Goal: Communication & Community: Answer question/provide support

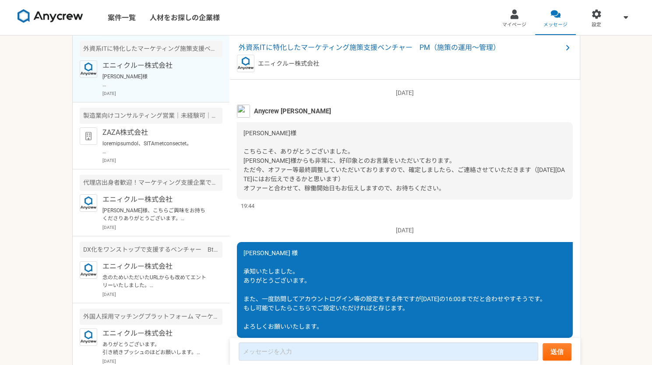
scroll to position [1125, 0]
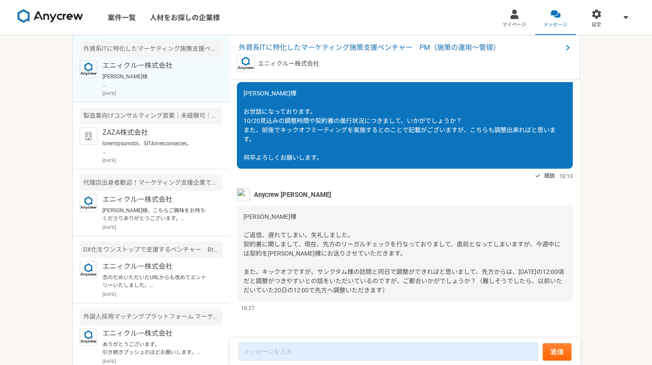
click at [348, 245] on span "[PERSON_NAME]様 ご返信、遅れてしまい、失礼しました。 契約書に関しまして、現在、先方のリーガルチェックを行なっておりまして、直前となってしまいま…" at bounding box center [403, 253] width 320 height 81
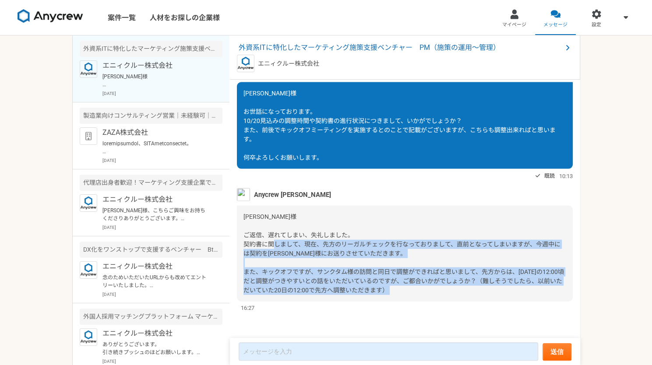
drag, startPoint x: 348, startPoint y: 245, endPoint x: 421, endPoint y: 289, distance: 85.4
click at [421, 289] on div "[PERSON_NAME]様 ご返信、遅れてしまい、失礼しました。 契約書に関しまして、現在、先方のリーガルチェックを行なっておりまして、直前となってしまいま…" at bounding box center [405, 254] width 336 height 96
drag, startPoint x: 421, startPoint y: 289, endPoint x: 459, endPoint y: 247, distance: 56.7
click at [459, 247] on div "[PERSON_NAME]様 ご返信、遅れてしまい、失礼しました。 契約書に関しまして、現在、先方のリーガルチェックを行なっておりまして、直前となってしまいま…" at bounding box center [405, 254] width 336 height 96
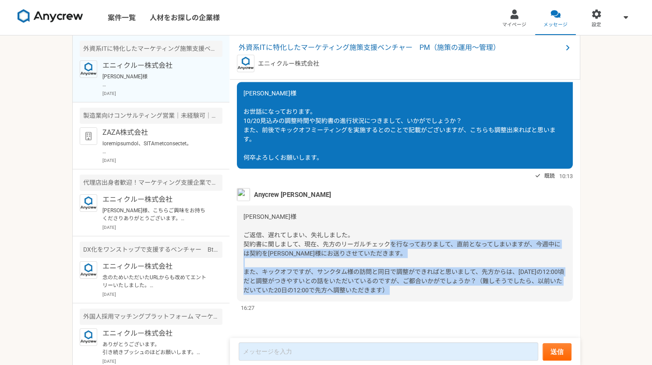
click at [459, 247] on span "[PERSON_NAME]様 ご返信、遅れてしまい、失礼しました。 契約書に関しまして、現在、先方のリーガルチェックを行なっておりまして、直前となってしまいま…" at bounding box center [403, 253] width 320 height 81
drag, startPoint x: 459, startPoint y: 247, endPoint x: 462, endPoint y: 288, distance: 41.2
click at [462, 288] on div "[PERSON_NAME]様 ご返信、遅れてしまい、失礼しました。 契約書に関しまして、現在、先方のリーガルチェックを行なっておりまして、直前となってしまいま…" at bounding box center [405, 254] width 336 height 96
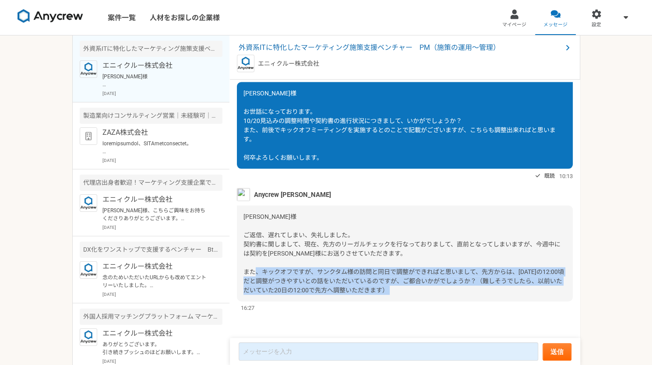
drag, startPoint x: 462, startPoint y: 288, endPoint x: 393, endPoint y: 274, distance: 70.6
click at [393, 274] on div "[PERSON_NAME]様 ご返信、遅れてしまい、失礼しました。 契約書に関しまして、現在、先方のリーガルチェックを行なっておりまして、直前となってしまいま…" at bounding box center [405, 254] width 336 height 96
click at [393, 274] on span "[PERSON_NAME]様 ご返信、遅れてしまい、失礼しました。 契約書に関しまして、現在、先方のリーガルチェックを行なっておりまして、直前となってしまいま…" at bounding box center [403, 253] width 320 height 81
drag, startPoint x: 393, startPoint y: 274, endPoint x: 432, endPoint y: 293, distance: 44.2
click at [432, 293] on div "[PERSON_NAME]様 ご返信、遅れてしまい、失礼しました。 契約書に関しまして、現在、先方のリーガルチェックを行なっておりまして、直前となってしまいま…" at bounding box center [405, 254] width 336 height 96
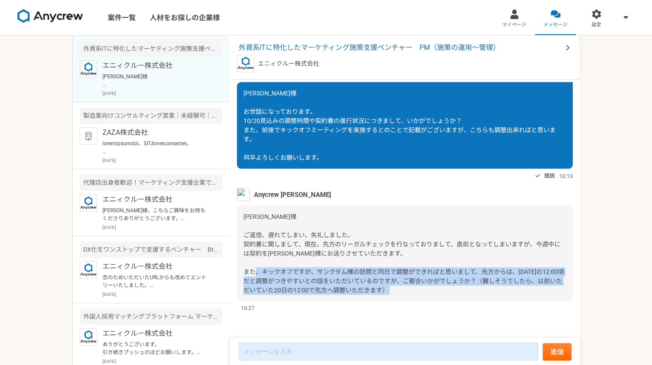
click at [432, 293] on div "[PERSON_NAME]様 ご返信、遅れてしまい、失礼しました。 契約書に関しまして、現在、先方のリーガルチェックを行なっておりまして、直前となってしまいま…" at bounding box center [405, 254] width 336 height 96
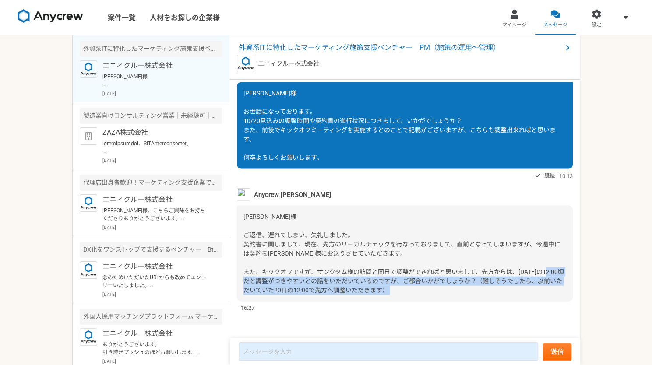
drag, startPoint x: 432, startPoint y: 293, endPoint x: 363, endPoint y: 277, distance: 71.4
click at [363, 277] on div "[PERSON_NAME]様 ご返信、遅れてしまい、失礼しました。 契約書に関しまして、現在、先方のリーガルチェックを行なっておりまして、直前となってしまいま…" at bounding box center [405, 254] width 336 height 96
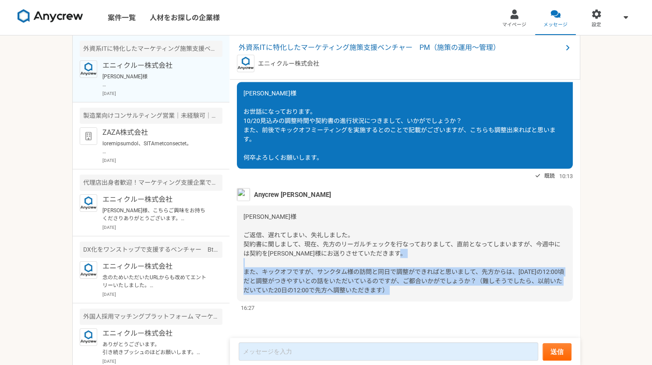
click at [363, 277] on div "[PERSON_NAME]様 ご返信、遅れてしまい、失礼しました。 契約書に関しまして、現在、先方のリーガルチェックを行なっておりまして、直前となってしまいま…" at bounding box center [405, 254] width 336 height 96
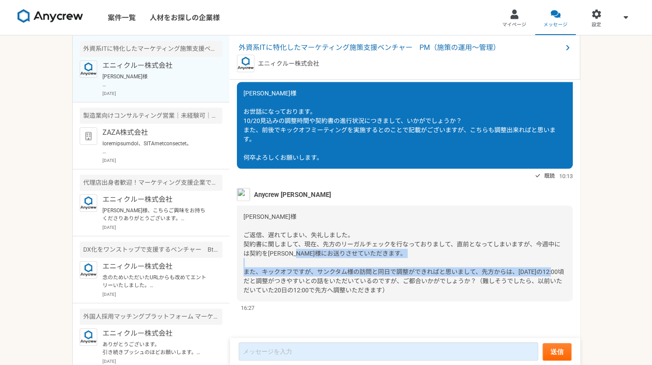
drag, startPoint x: 363, startPoint y: 277, endPoint x: 243, endPoint y: 276, distance: 119.9
click at [243, 276] on div "[PERSON_NAME]様 ご返信、遅れてしまい、失礼しました。 契約書に関しまして、現在、先方のリーガルチェックを行なっておりまして、直前となってしまいま…" at bounding box center [405, 254] width 336 height 96
click at [243, 276] on span "[PERSON_NAME]様 ご返信、遅れてしまい、失礼しました。 契約書に関しまして、現在、先方のリーガルチェックを行なっておりまして、直前となってしまいま…" at bounding box center [403, 253] width 320 height 81
drag, startPoint x: 243, startPoint y: 276, endPoint x: 311, endPoint y: 281, distance: 68.5
click at [311, 281] on span "[PERSON_NAME]様 ご返信、遅れてしまい、失礼しました。 契約書に関しまして、現在、先方のリーガルチェックを行なっておりまして、直前となってしまいま…" at bounding box center [403, 253] width 320 height 81
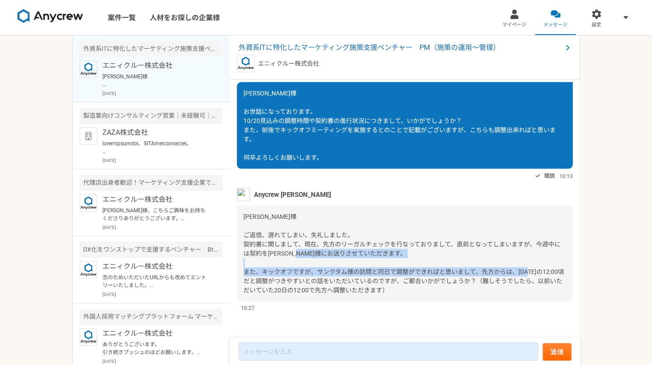
click at [311, 281] on span "[PERSON_NAME]様 ご返信、遅れてしまい、失礼しました。 契約書に関しまして、現在、先方のリーガルチェックを行なっておりまして、直前となってしまいま…" at bounding box center [403, 253] width 320 height 81
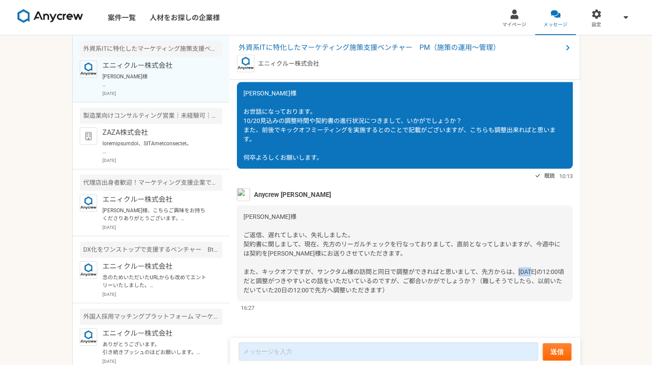
drag, startPoint x: 311, startPoint y: 281, endPoint x: 326, endPoint y: 281, distance: 14.4
click at [326, 281] on span "[PERSON_NAME]様 ご返信、遅れてしまい、失礼しました。 契約書に関しまして、現在、先方のリーガルチェックを行なっておりまして、直前となってしまいま…" at bounding box center [403, 253] width 320 height 81
drag, startPoint x: 326, startPoint y: 281, endPoint x: 333, endPoint y: 281, distance: 7.0
click at [333, 281] on span "[PERSON_NAME]様 ご返信、遅れてしまい、失礼しました。 契約書に関しまして、現在、先方のリーガルチェックを行なっておりまして、直前となってしまいま…" at bounding box center [403, 253] width 320 height 81
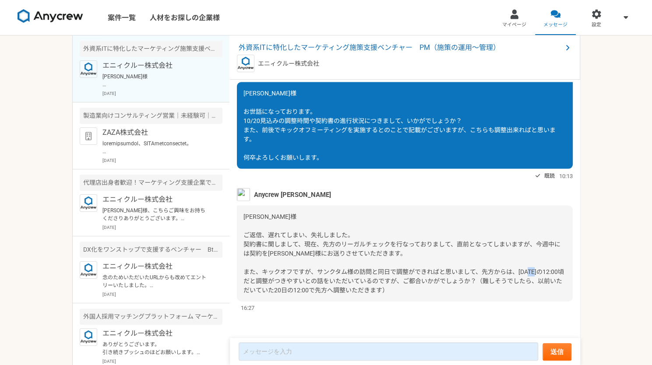
click at [333, 281] on span "[PERSON_NAME]様 ご返信、遅れてしまい、失礼しました。 契約書に関しまして、現在、先方のリーガルチェックを行なっておりまして、直前となってしまいま…" at bounding box center [403, 253] width 320 height 81
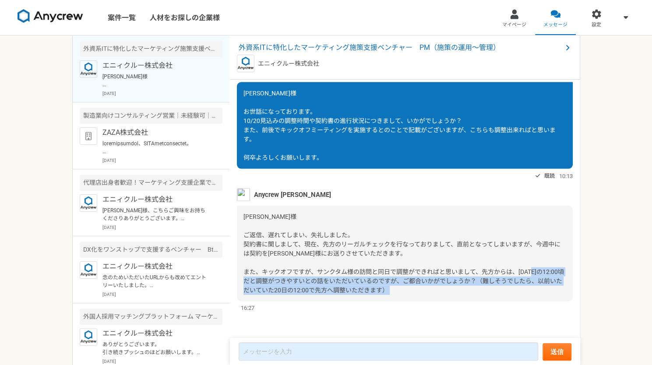
drag, startPoint x: 333, startPoint y: 281, endPoint x: 419, endPoint y: 293, distance: 87.0
click at [419, 293] on div "[PERSON_NAME]様 ご返信、遅れてしまい、失礼しました。 契約書に関しまして、現在、先方のリーガルチェックを行なっておりまして、直前となってしまいま…" at bounding box center [405, 254] width 336 height 96
drag, startPoint x: 419, startPoint y: 293, endPoint x: 340, endPoint y: 282, distance: 79.5
click at [340, 282] on div "[PERSON_NAME]様 ご返信、遅れてしまい、失礼しました。 契約書に関しまして、現在、先方のリーガルチェックを行なっておりまして、直前となってしまいま…" at bounding box center [405, 254] width 336 height 96
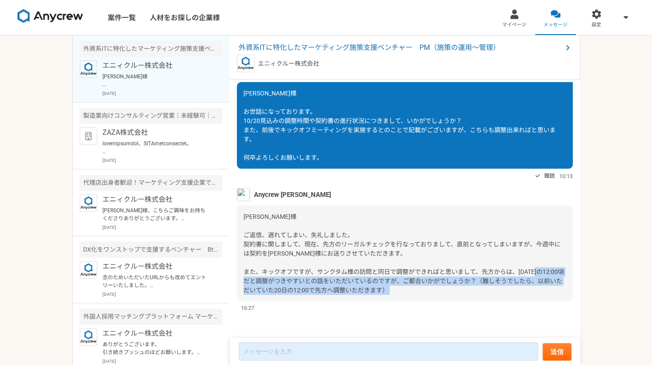
click at [340, 282] on span "[PERSON_NAME]様 ご返信、遅れてしまい、失礼しました。 契約書に関しまして、現在、先方のリーガルチェックを行なっておりまして、直前となってしまいま…" at bounding box center [403, 253] width 320 height 81
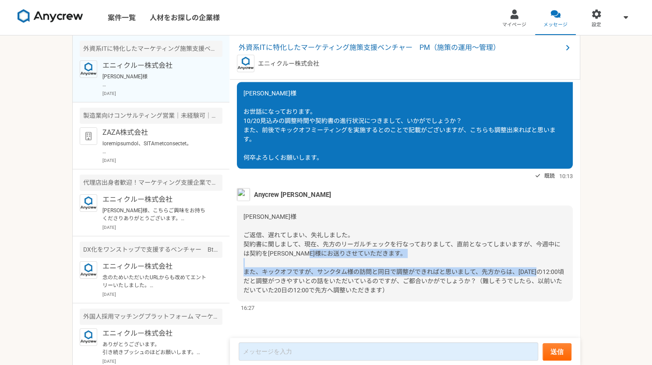
drag, startPoint x: 340, startPoint y: 282, endPoint x: 269, endPoint y: 276, distance: 71.2
click at [269, 276] on span "[PERSON_NAME]様 ご返信、遅れてしまい、失礼しました。 契約書に関しまして、現在、先方のリーガルチェックを行なっておりまして、直前となってしまいま…" at bounding box center [403, 253] width 320 height 81
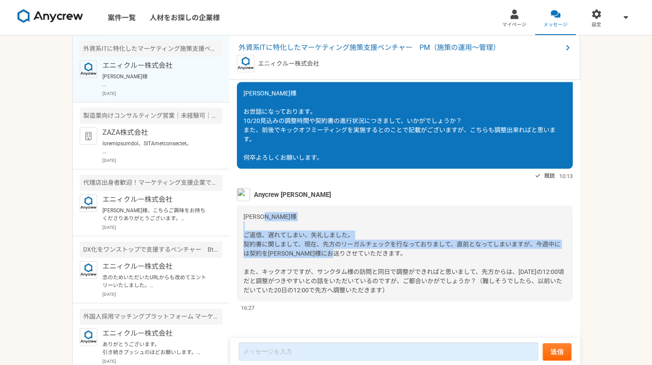
drag, startPoint x: 269, startPoint y: 276, endPoint x: 247, endPoint y: 233, distance: 48.3
click at [247, 233] on span "[PERSON_NAME]様 ご返信、遅れてしまい、失礼しました。 契約書に関しまして、現在、先方のリーガルチェックを行なっておりまして、直前となってしまいま…" at bounding box center [403, 253] width 320 height 81
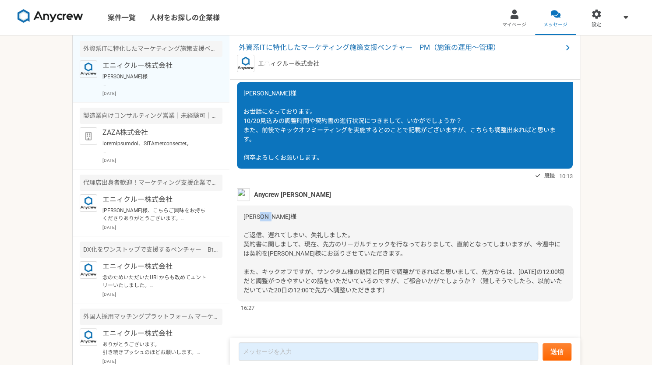
drag, startPoint x: 247, startPoint y: 233, endPoint x: 242, endPoint y: 233, distance: 5.3
click at [242, 233] on div "[PERSON_NAME]様 ご返信、遅れてしまい、失礼しました。 契約書に関しまして、現在、先方のリーガルチェックを行なっておりまして、直前となってしまいま…" at bounding box center [405, 254] width 336 height 96
click at [262, 234] on span "[PERSON_NAME]様 ご返信、遅れてしまい、失礼しました。 契約書に関しまして、現在、先方のリーガルチェックを行なっておりまして、直前となってしまいま…" at bounding box center [403, 253] width 320 height 81
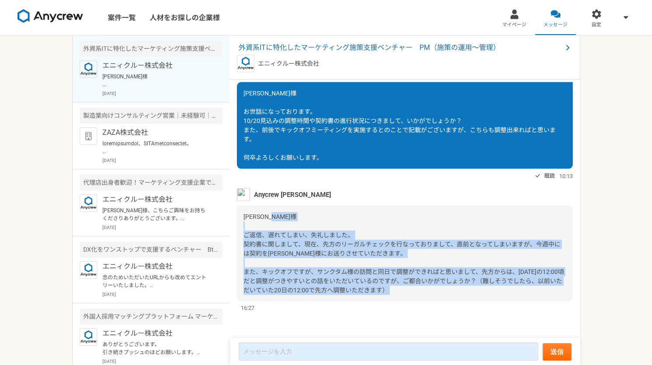
drag, startPoint x: 262, startPoint y: 234, endPoint x: 423, endPoint y: 293, distance: 171.5
click at [423, 293] on div "[PERSON_NAME]様 ご返信、遅れてしまい、失礼しました。 契約書に関しまして、現在、先方のリーガルチェックを行なっておりまして、直前となってしまいま…" at bounding box center [405, 254] width 336 height 96
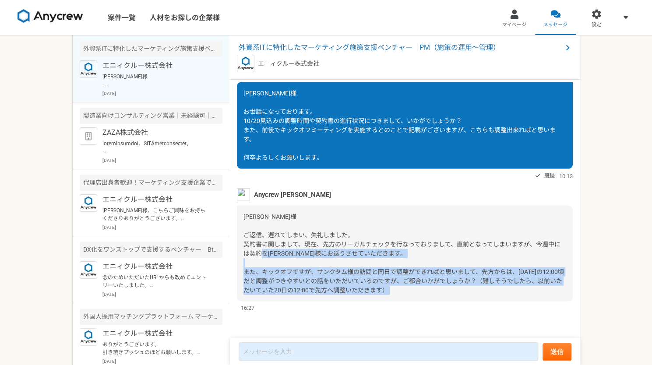
drag, startPoint x: 423, startPoint y: 293, endPoint x: 365, endPoint y: 252, distance: 71.2
click at [365, 252] on div "[PERSON_NAME]様 ご返信、遅れてしまい、失礼しました。 契約書に関しまして、現在、先方のリーガルチェックを行なっておりまして、直前となってしまいま…" at bounding box center [405, 254] width 336 height 96
click at [365, 252] on span "[PERSON_NAME]様 ご返信、遅れてしまい、失礼しました。 契約書に関しまして、現在、先方のリーガルチェックを行なっておりまして、直前となってしまいま…" at bounding box center [403, 253] width 320 height 81
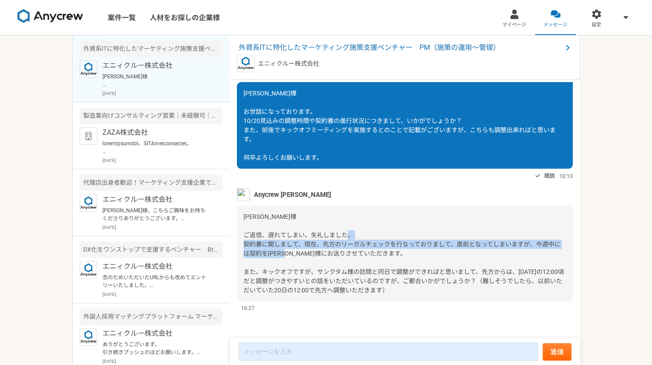
drag, startPoint x: 365, startPoint y: 252, endPoint x: 295, endPoint y: 242, distance: 70.7
click at [295, 242] on span "[PERSON_NAME]様 ご返信、遅れてしまい、失礼しました。 契約書に関しまして、現在、先方のリーガルチェックを行なっておりまして、直前となってしまいま…" at bounding box center [403, 253] width 320 height 81
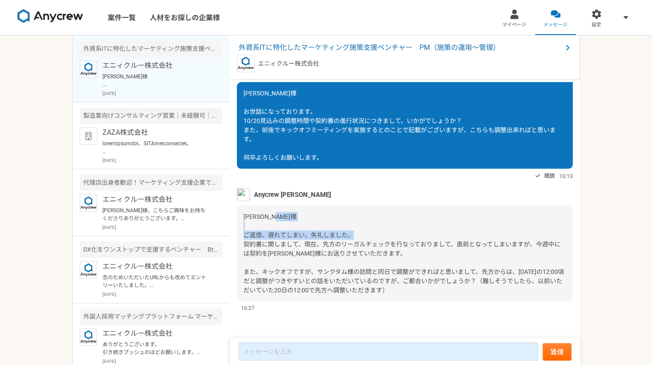
drag, startPoint x: 295, startPoint y: 242, endPoint x: 273, endPoint y: 235, distance: 23.4
click at [273, 235] on span "[PERSON_NAME]様 ご返信、遅れてしまい、失礼しました。 契約書に関しまして、現在、先方のリーガルチェックを行なっておりまして、直前となってしまいま…" at bounding box center [403, 253] width 320 height 81
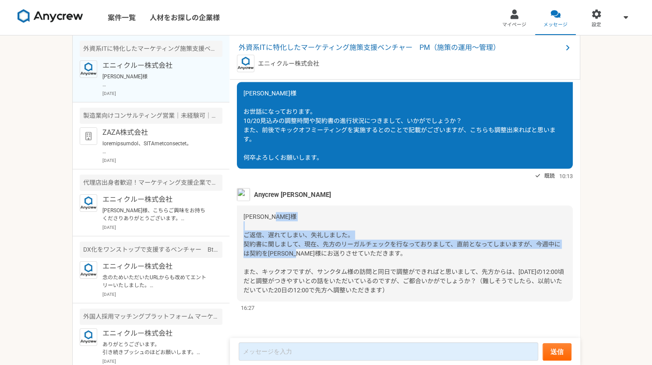
drag, startPoint x: 273, startPoint y: 235, endPoint x: 342, endPoint y: 260, distance: 73.7
click at [342, 260] on div "[PERSON_NAME]様 ご返信、遅れてしまい、失礼しました。 契約書に関しまして、現在、先方のリーガルチェックを行なっておりまして、直前となってしまいま…" at bounding box center [405, 254] width 336 height 96
